Goal: Information Seeking & Learning: Find specific fact

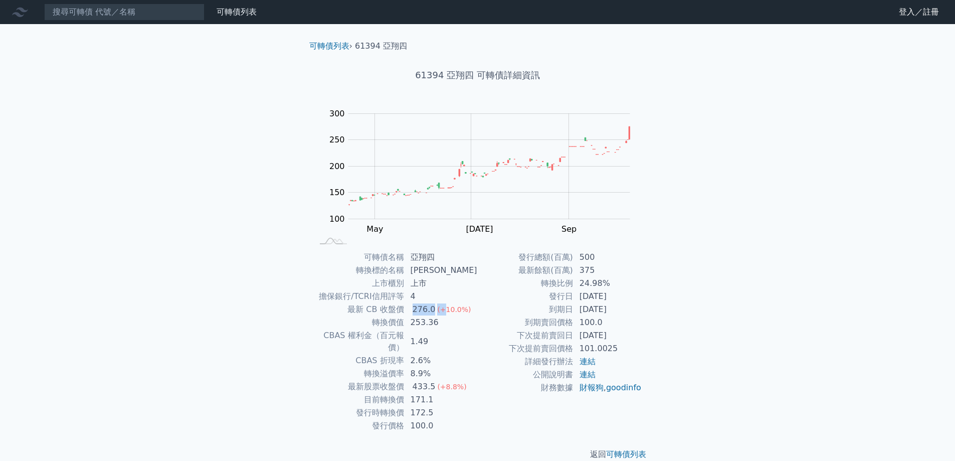
drag, startPoint x: 418, startPoint y: 311, endPoint x: 445, endPoint y: 310, distance: 26.1
click at [445, 310] on td "276.0 (+10.0%)" at bounding box center [440, 309] width 73 height 13
drag, startPoint x: 413, startPoint y: 324, endPoint x: 466, endPoint y: 320, distance: 53.2
click at [466, 320] on td "253.36" at bounding box center [440, 322] width 73 height 13
drag, startPoint x: 413, startPoint y: 400, endPoint x: 435, endPoint y: 399, distance: 22.1
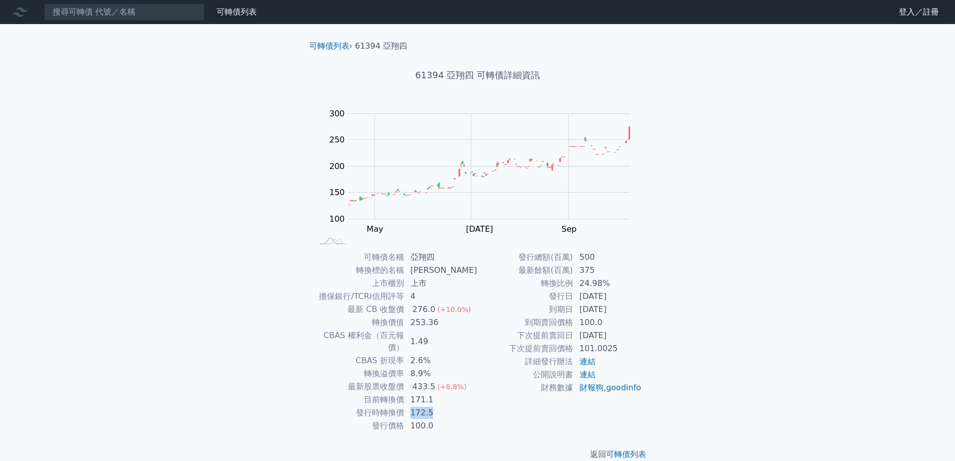
click at [435, 406] on td "172.5" at bounding box center [440, 412] width 73 height 13
drag, startPoint x: 578, startPoint y: 281, endPoint x: 620, endPoint y: 285, distance: 42.2
click at [620, 285] on td "24.98%" at bounding box center [607, 283] width 69 height 13
drag, startPoint x: 414, startPoint y: 308, endPoint x: 465, endPoint y: 309, distance: 50.6
click at [465, 309] on td "276.0 (+10.0%)" at bounding box center [440, 309] width 73 height 13
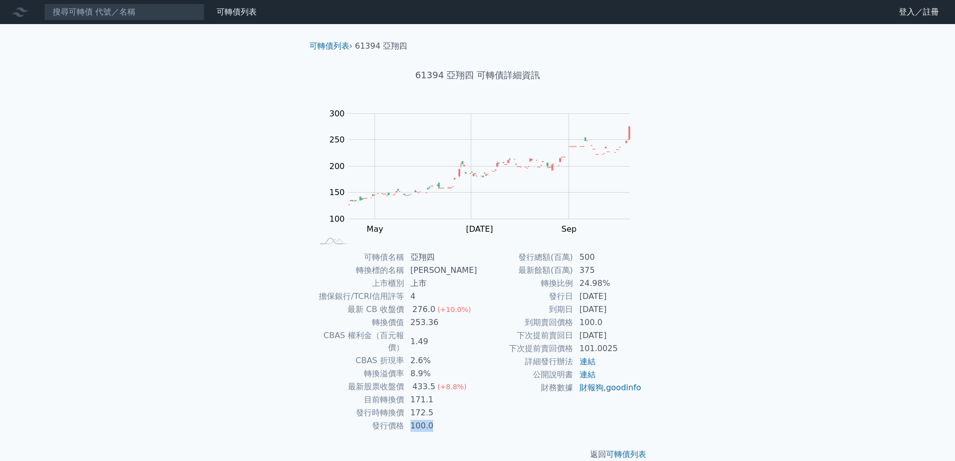
drag, startPoint x: 415, startPoint y: 413, endPoint x: 443, endPoint y: 413, distance: 27.6
click at [443, 419] on td "100.0" at bounding box center [440, 425] width 73 height 13
click at [462, 406] on td "172.5" at bounding box center [440, 412] width 73 height 13
